Goal: Transaction & Acquisition: Purchase product/service

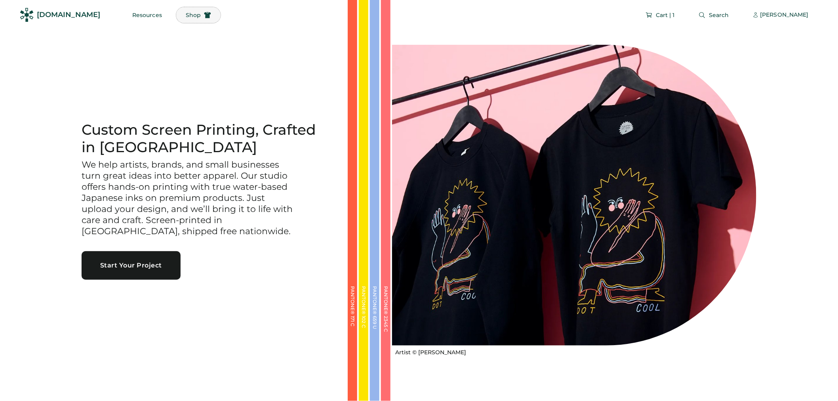
click at [186, 13] on span "Shop" at bounding box center [193, 15] width 15 height 6
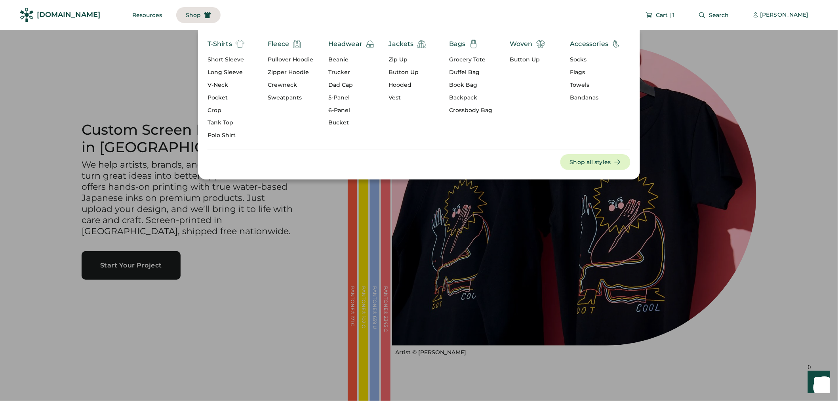
click at [234, 58] on div "Short Sleeve" at bounding box center [225, 60] width 37 height 8
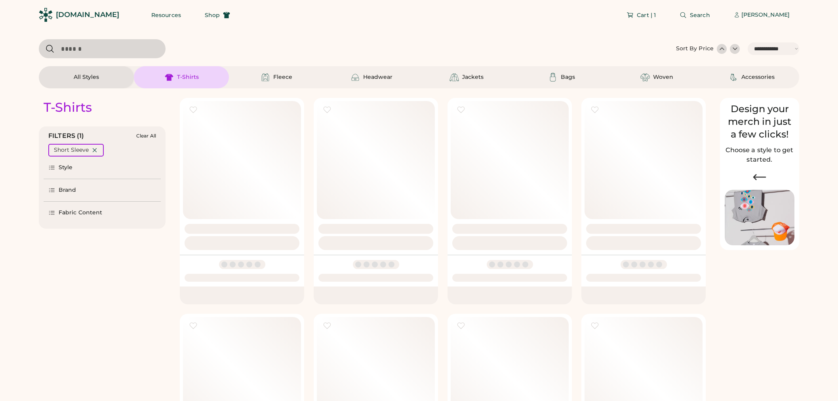
select select "*****"
select select "*"
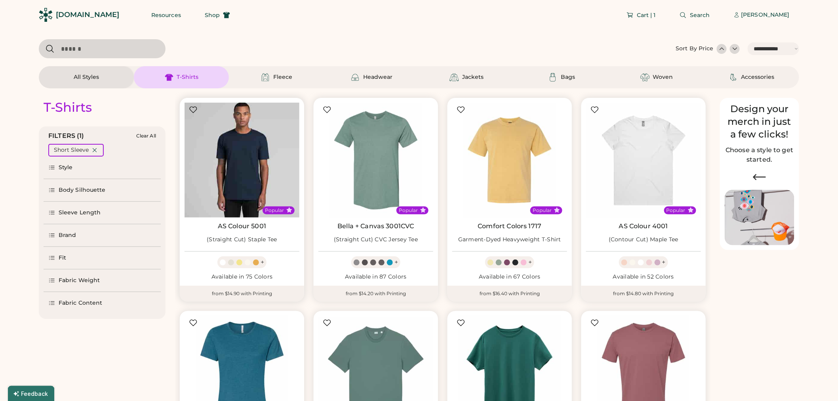
click at [236, 194] on img at bounding box center [241, 160] width 115 height 115
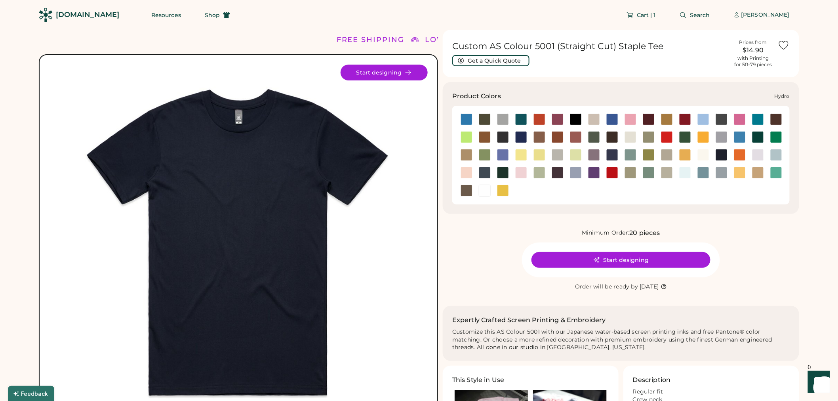
click at [740, 137] on div at bounding box center [740, 137] width 12 height 12
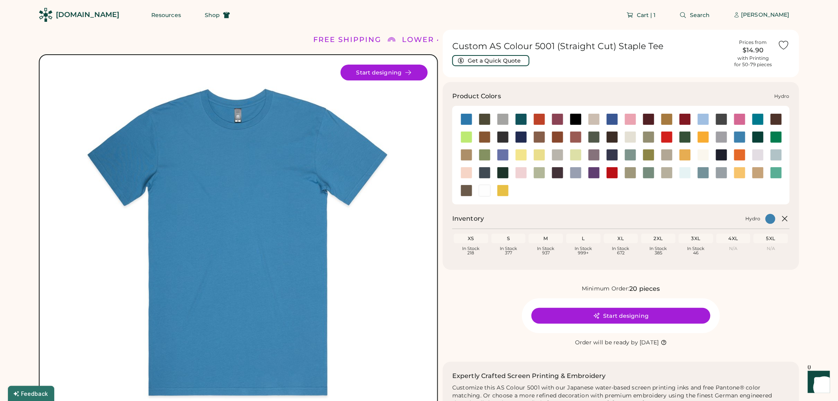
click at [741, 135] on div at bounding box center [740, 137] width 12 height 12
click at [702, 122] on div at bounding box center [703, 119] width 12 height 12
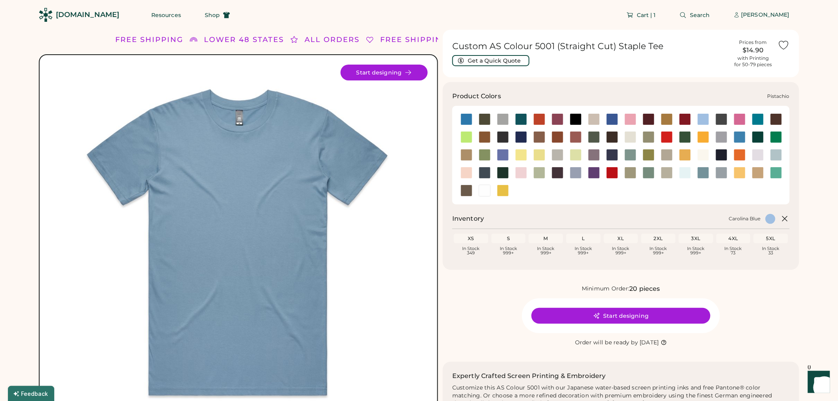
click at [534, 172] on div at bounding box center [539, 173] width 18 height 12
click at [537, 173] on div at bounding box center [539, 173] width 12 height 12
click at [539, 175] on div at bounding box center [539, 173] width 12 height 12
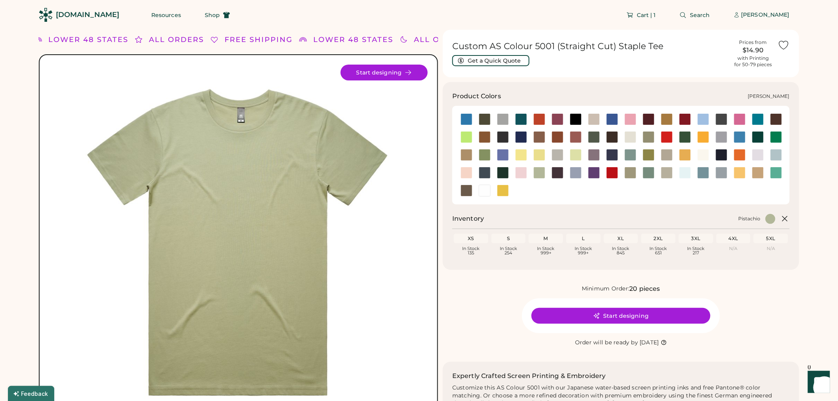
click at [556, 114] on div at bounding box center [558, 119] width 12 height 12
click at [556, 117] on div at bounding box center [558, 119] width 12 height 12
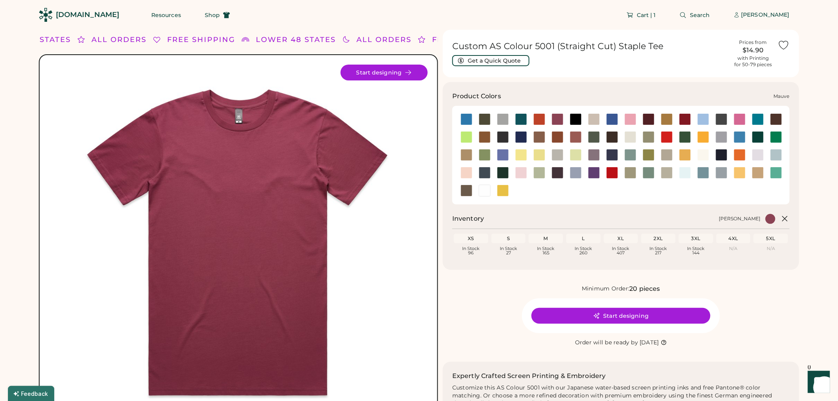
click at [589, 154] on div at bounding box center [594, 155] width 12 height 12
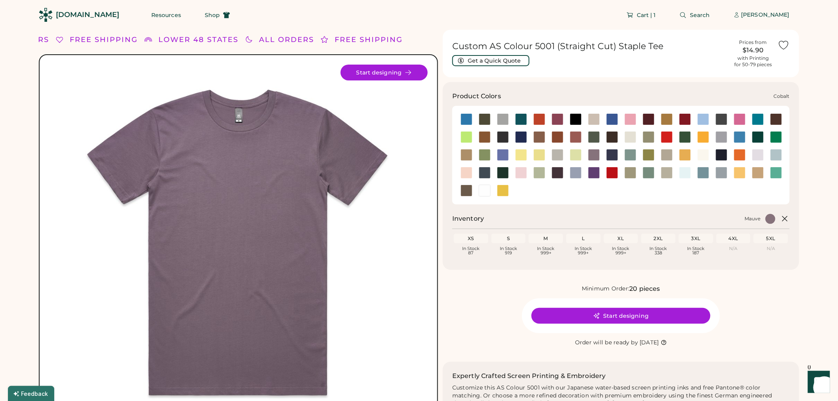
click at [518, 133] on div at bounding box center [521, 137] width 12 height 12
click at [508, 137] on div at bounding box center [503, 137] width 12 height 12
click at [506, 140] on div at bounding box center [503, 137] width 12 height 12
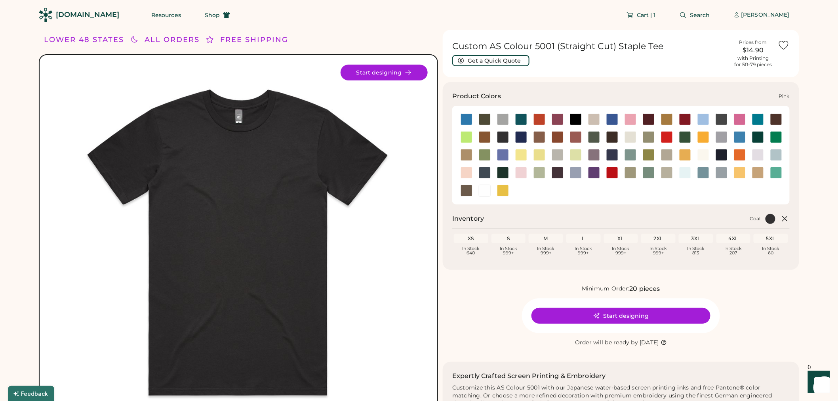
click at [524, 170] on div at bounding box center [521, 173] width 12 height 12
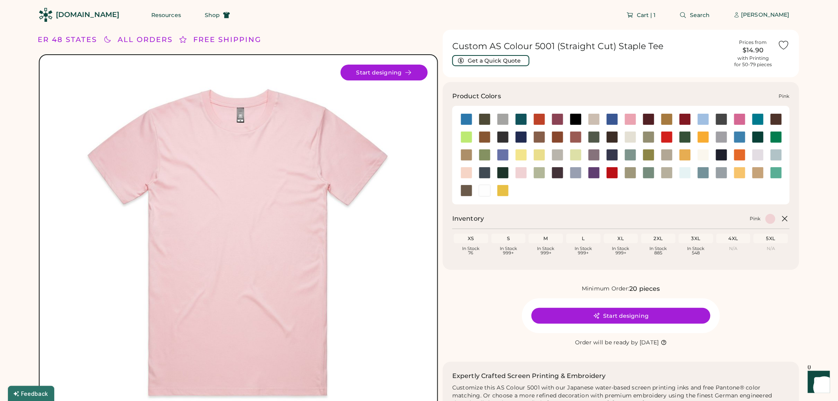
click at [521, 173] on div at bounding box center [521, 173] width 12 height 12
click at [591, 173] on div at bounding box center [594, 173] width 12 height 12
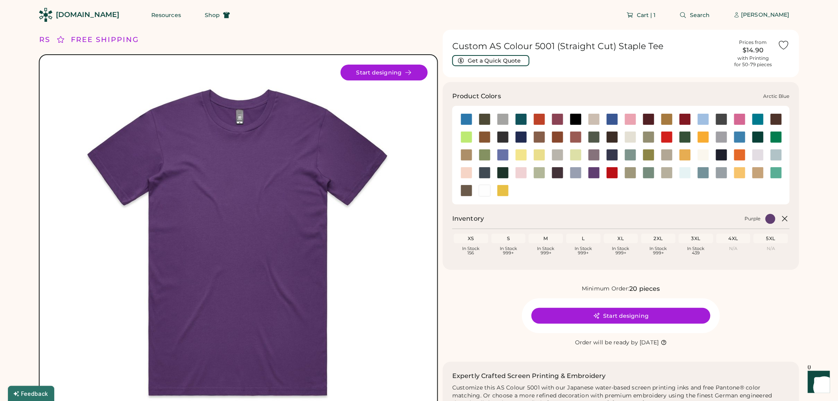
click at [465, 120] on div at bounding box center [466, 119] width 12 height 12
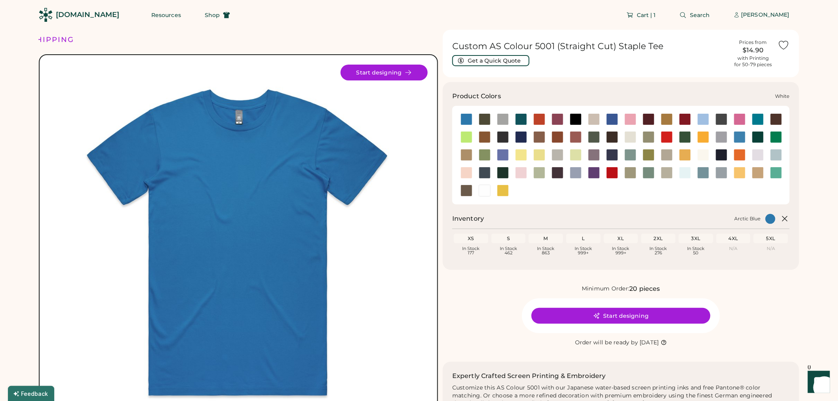
click at [482, 190] on div at bounding box center [485, 190] width 12 height 12
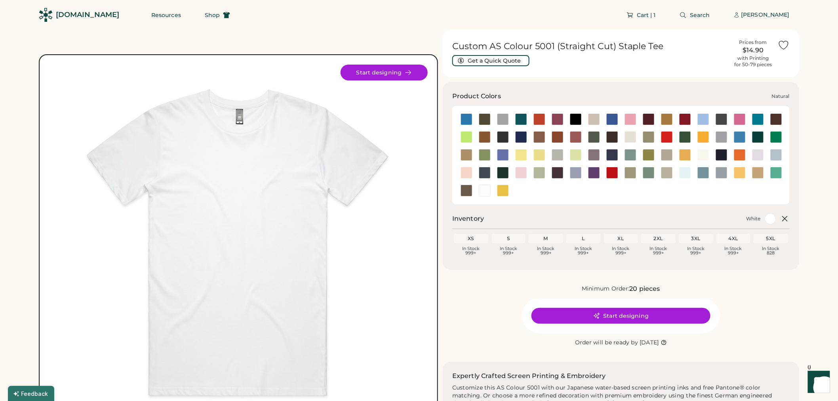
click at [705, 156] on div at bounding box center [703, 155] width 12 height 12
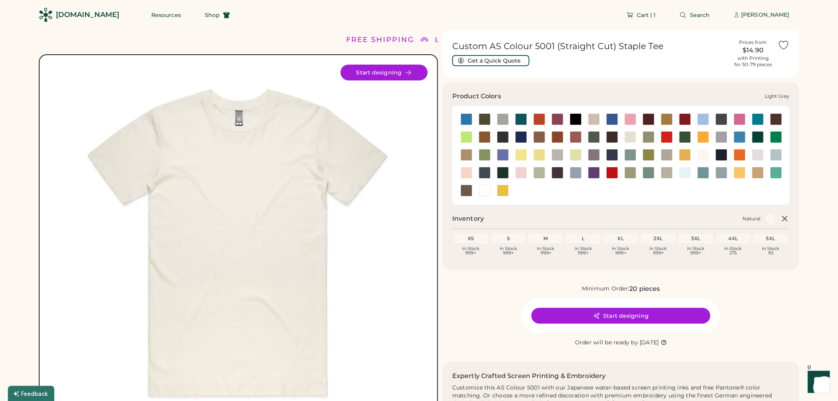
click at [554, 155] on div at bounding box center [558, 155] width 12 height 12
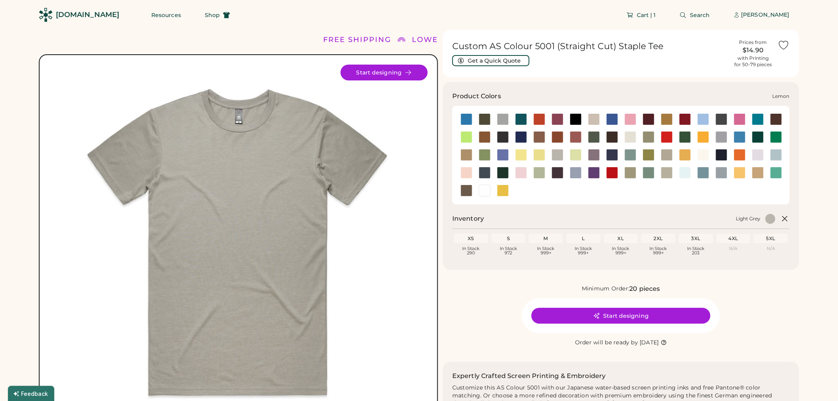
click at [519, 156] on div at bounding box center [521, 155] width 12 height 12
click at [524, 155] on div at bounding box center [521, 155] width 12 height 12
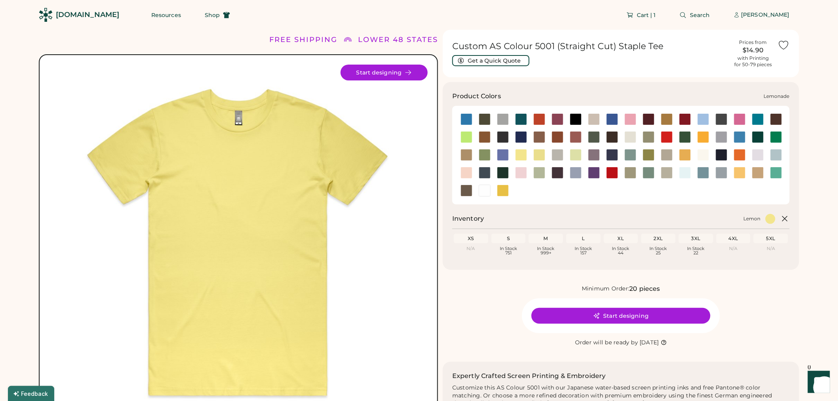
click at [538, 157] on div at bounding box center [539, 155] width 12 height 12
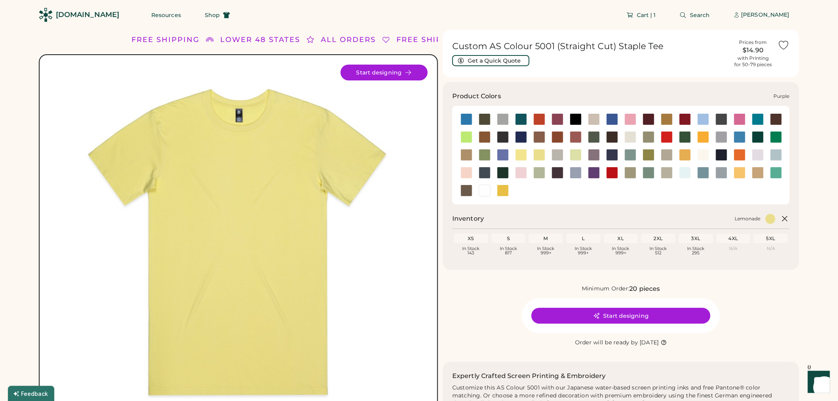
click at [598, 173] on div at bounding box center [594, 173] width 12 height 12
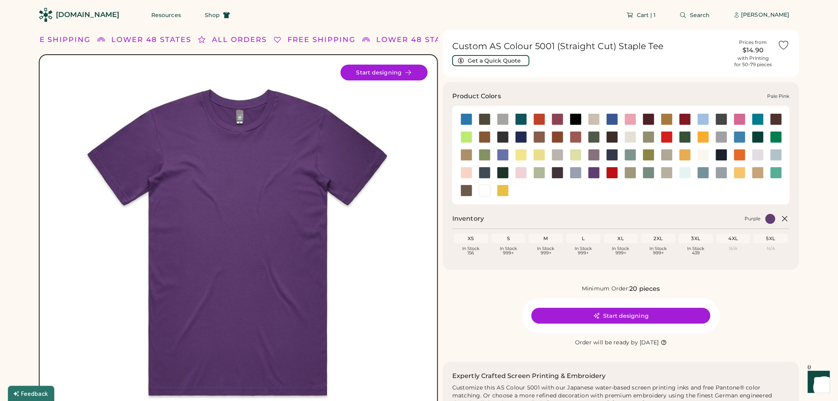
click at [465, 175] on div at bounding box center [466, 173] width 12 height 12
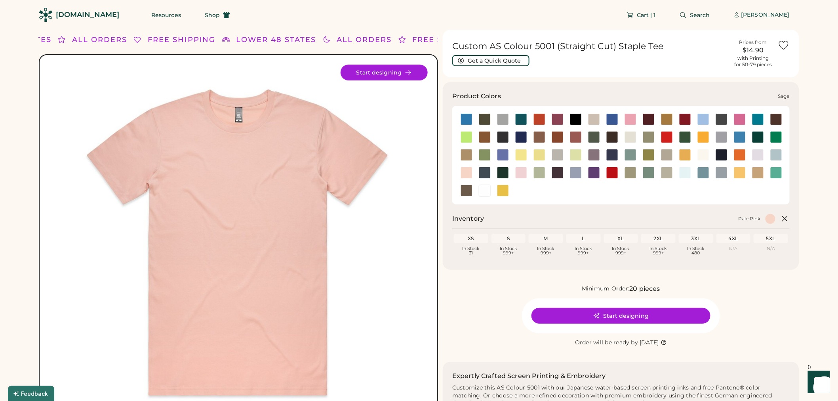
click at [650, 172] on div at bounding box center [649, 173] width 12 height 12
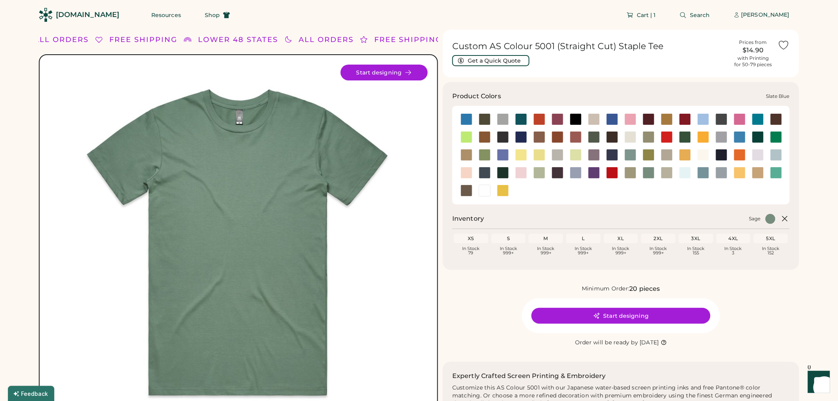
click at [703, 175] on div at bounding box center [703, 173] width 12 height 12
